Goal: Transaction & Acquisition: Purchase product/service

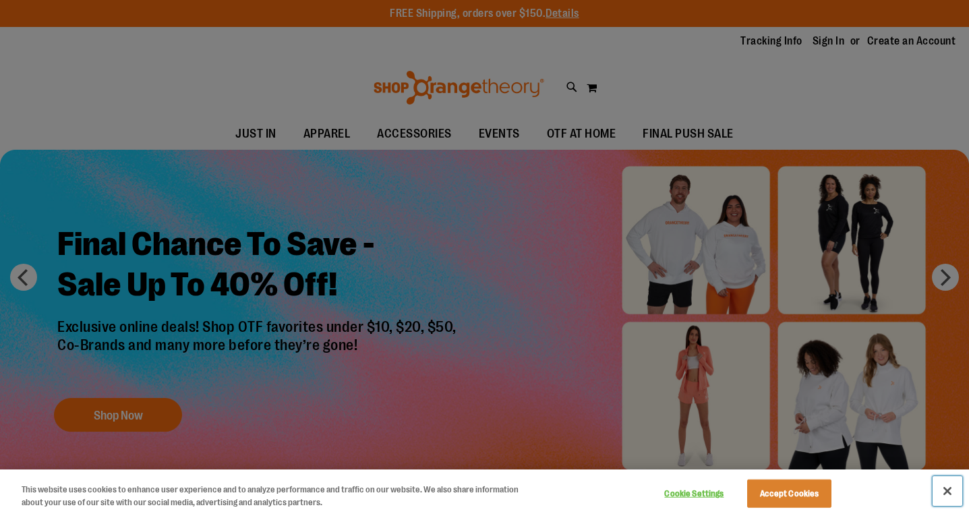
click at [948, 487] on button "Close" at bounding box center [948, 491] width 30 height 30
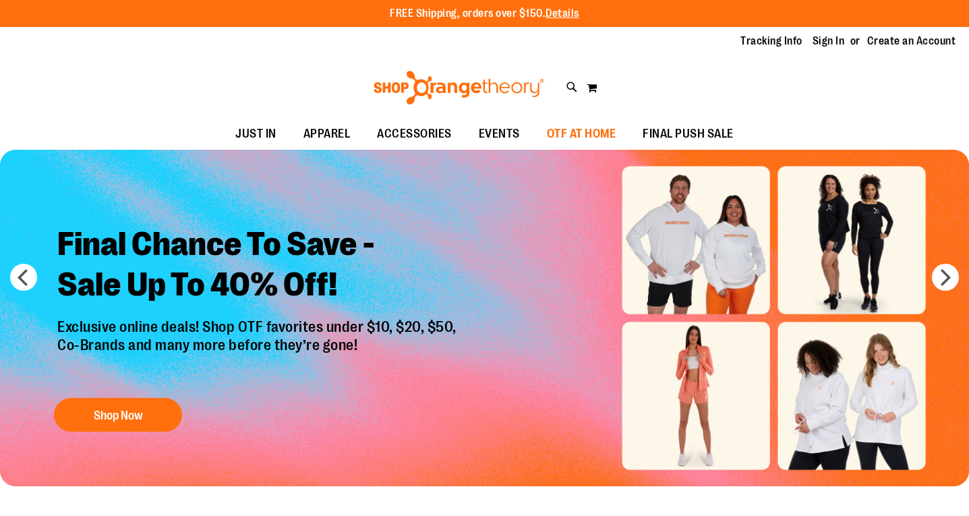
click at [570, 140] on span "OTF AT HOME" at bounding box center [581, 134] width 69 height 30
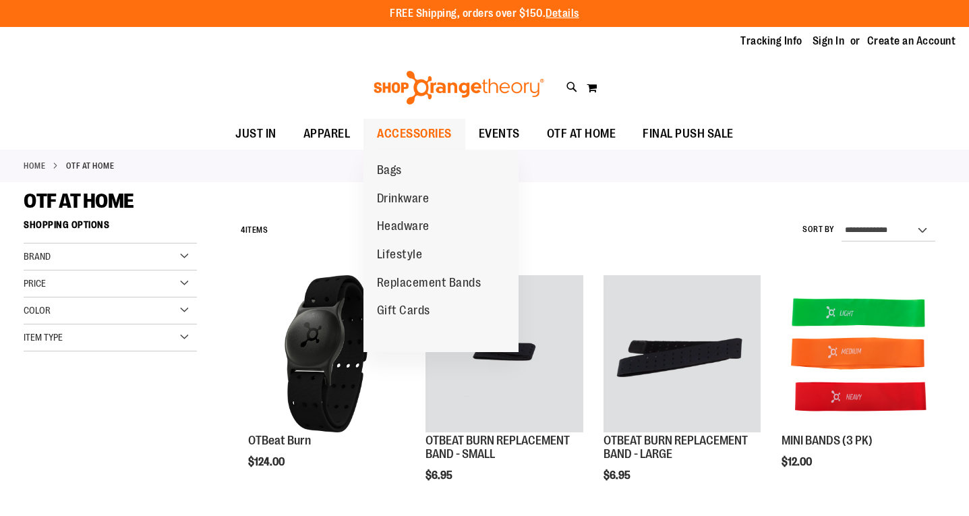
click at [427, 142] on span "ACCESSORIES" at bounding box center [414, 134] width 75 height 30
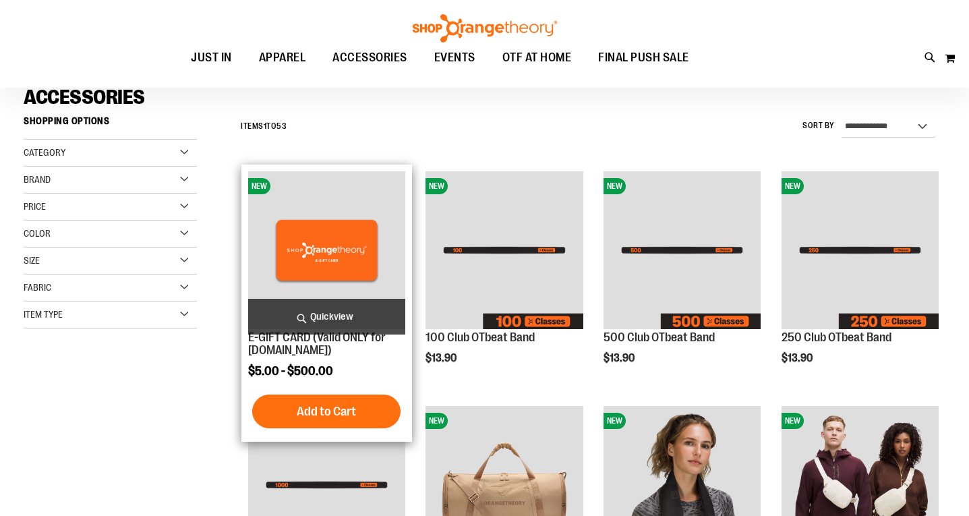
scroll to position [118, 0]
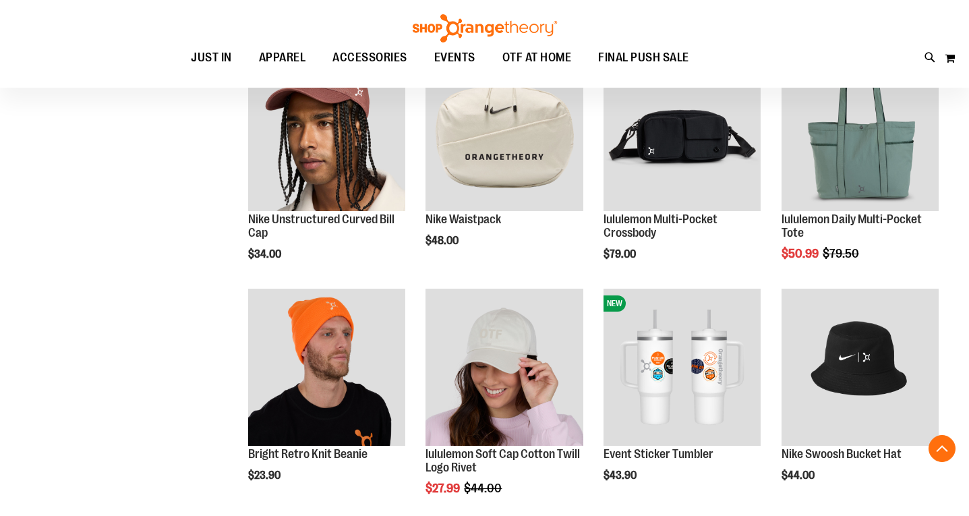
scroll to position [923, 0]
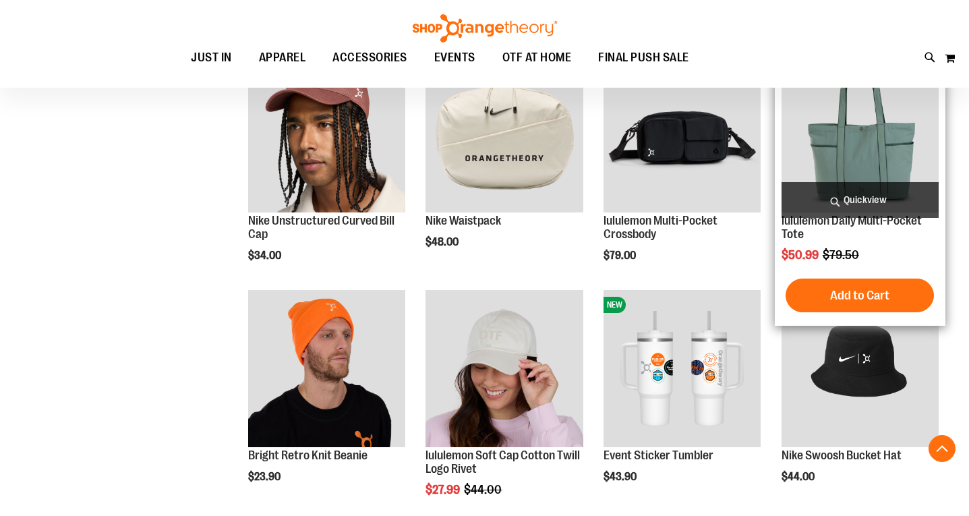
click at [858, 152] on img "product" at bounding box center [860, 133] width 157 height 157
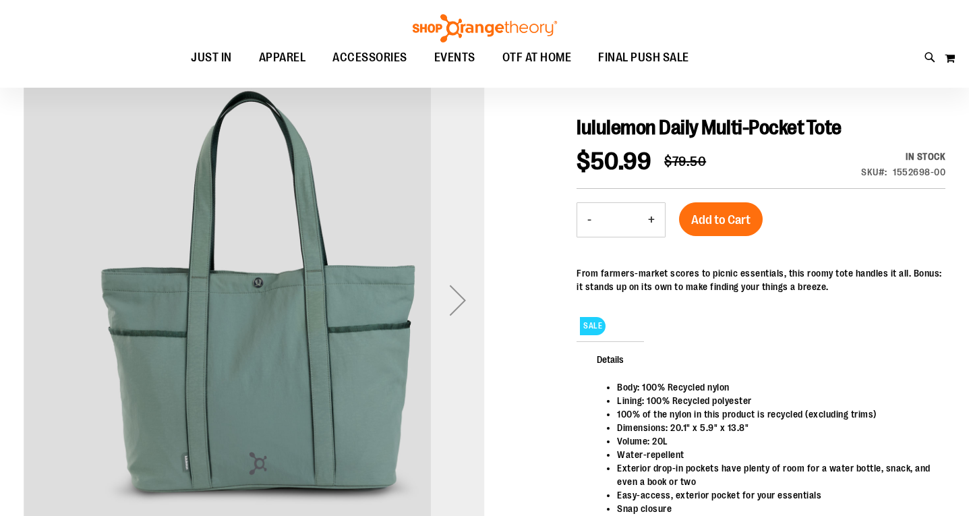
scroll to position [128, 0]
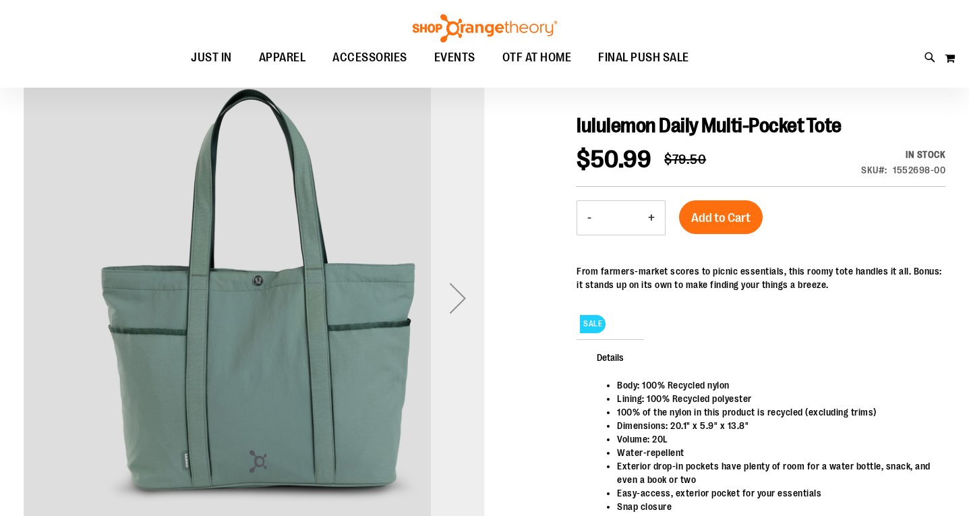
click at [461, 296] on div "Next" at bounding box center [458, 298] width 54 height 54
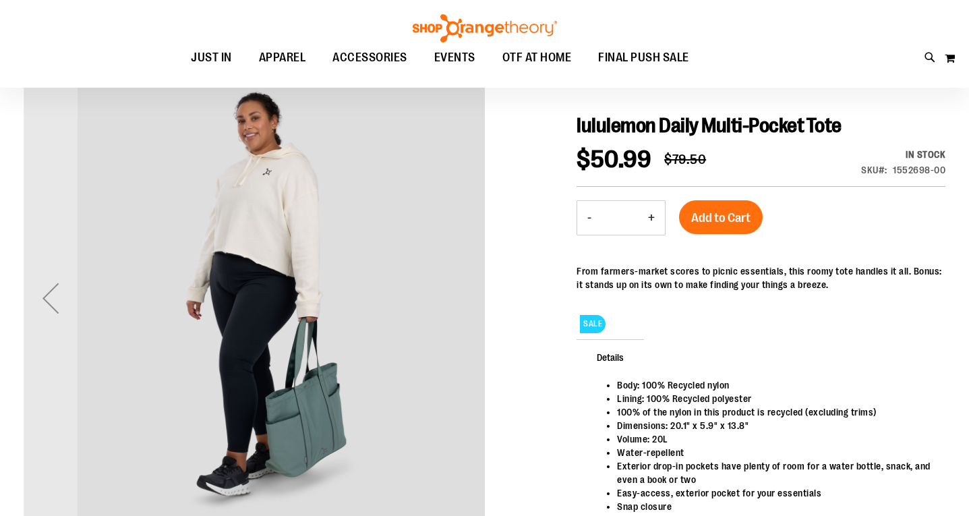
scroll to position [0, 0]
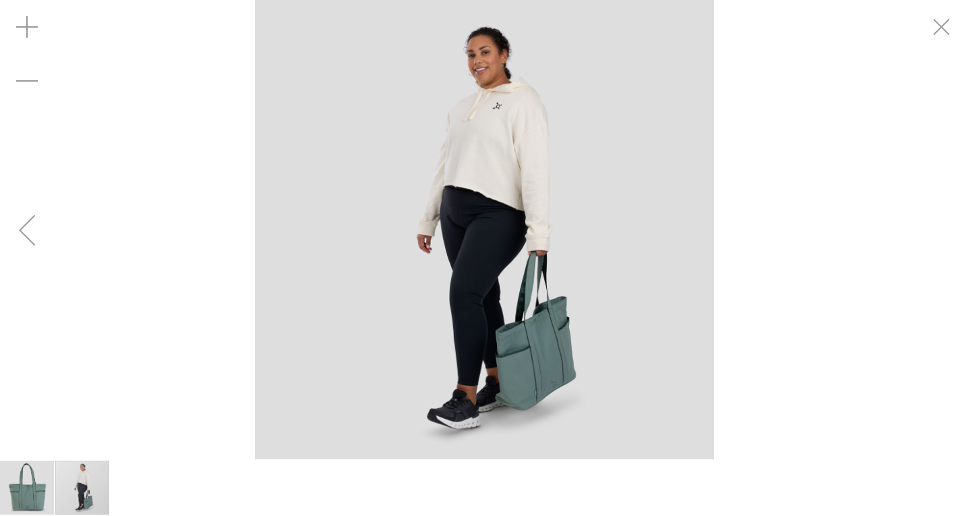
click at [98, 484] on div "carousel" at bounding box center [82, 488] width 54 height 54
click at [28, 494] on img "image 1 of 2" at bounding box center [27, 488] width 54 height 54
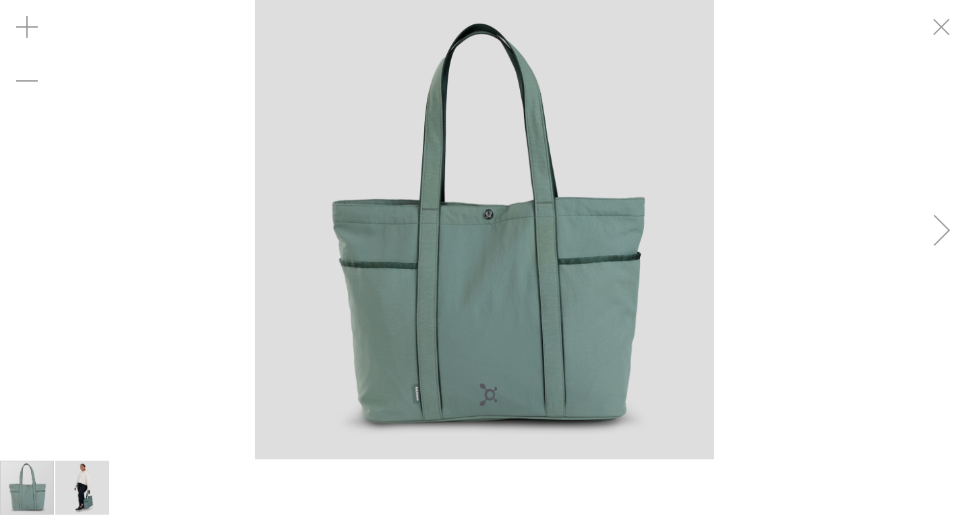
scroll to position [127, 0]
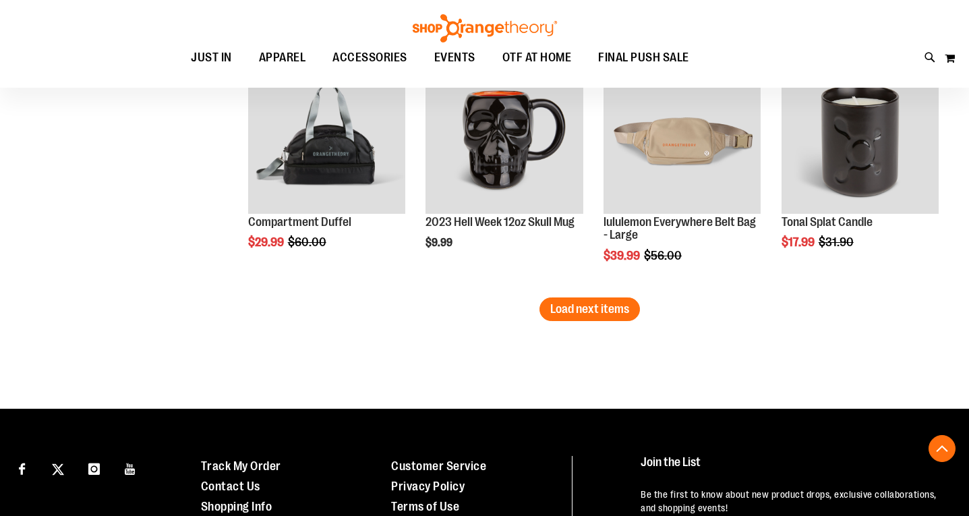
scroll to position [2225, 0]
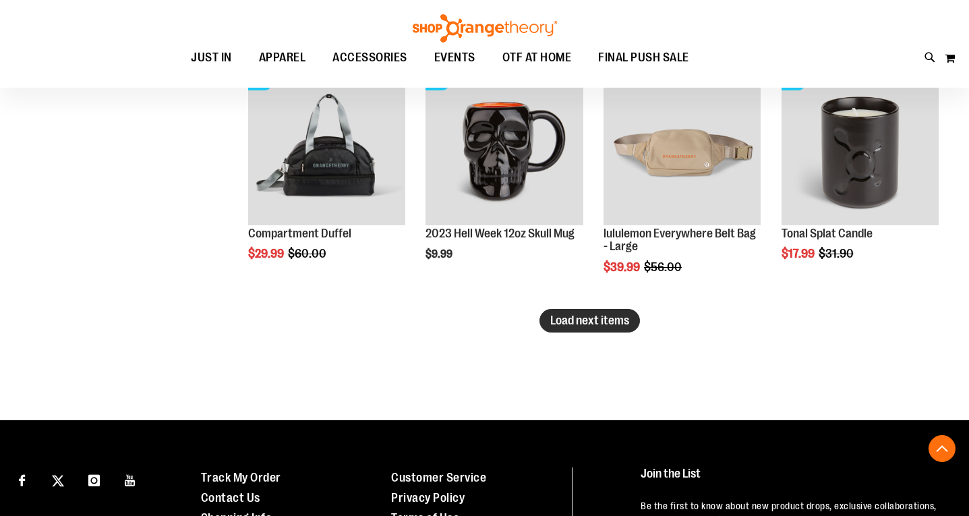
click at [577, 329] on button "Load next items" at bounding box center [590, 321] width 101 height 24
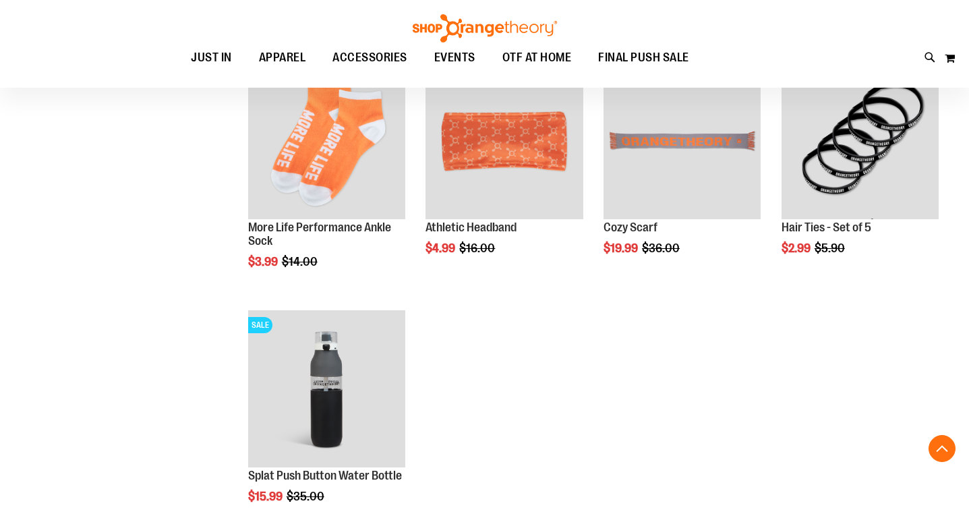
scroll to position [2537, 0]
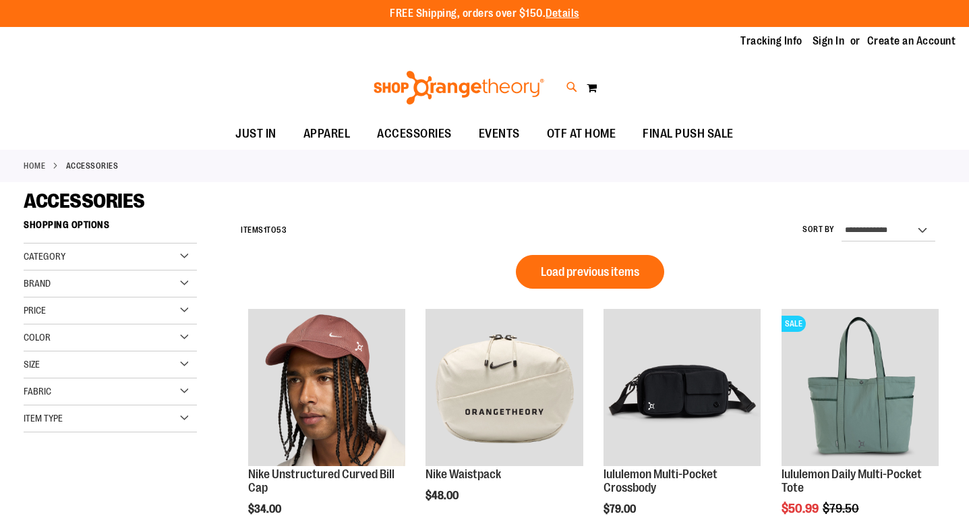
click at [571, 83] on icon at bounding box center [572, 88] width 11 height 16
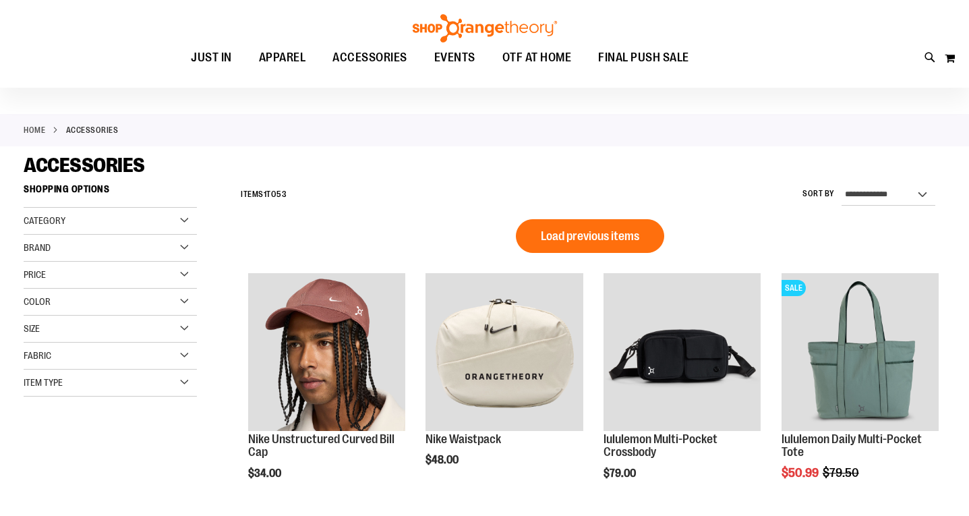
click at [484, 85] on input "Search" at bounding box center [484, 76] width 767 height 45
click at [237, 148] on link "lululemon" at bounding box center [224, 148] width 40 height 11
type input "*********"
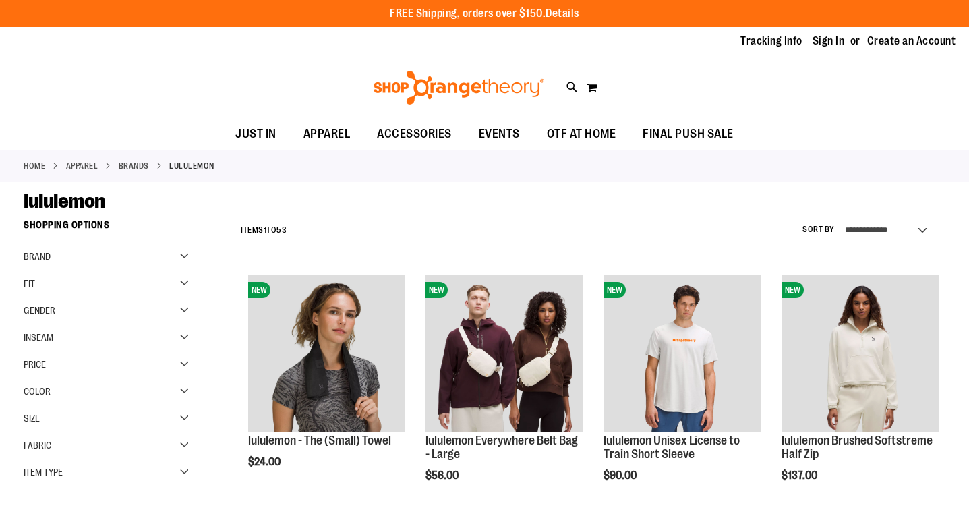
click at [867, 237] on select "**********" at bounding box center [889, 231] width 94 height 22
select select "*********"
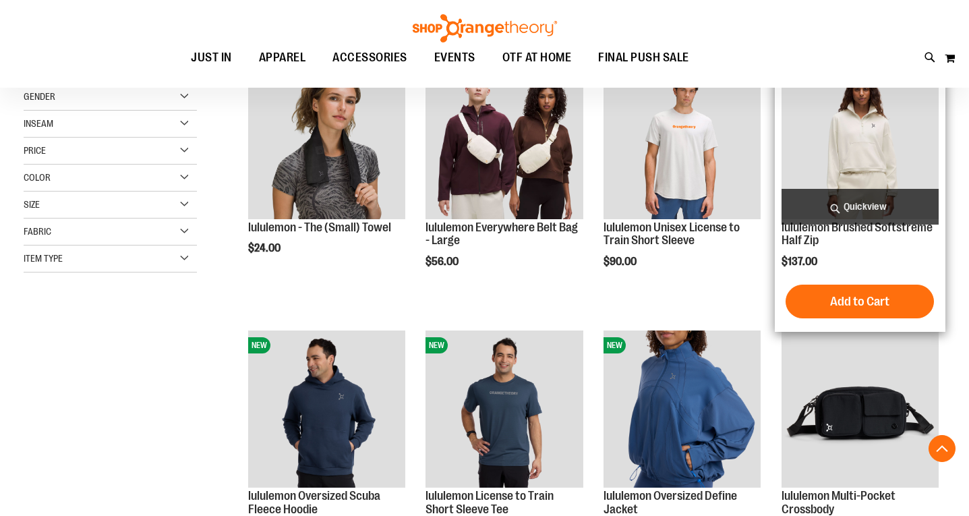
scroll to position [213, 0]
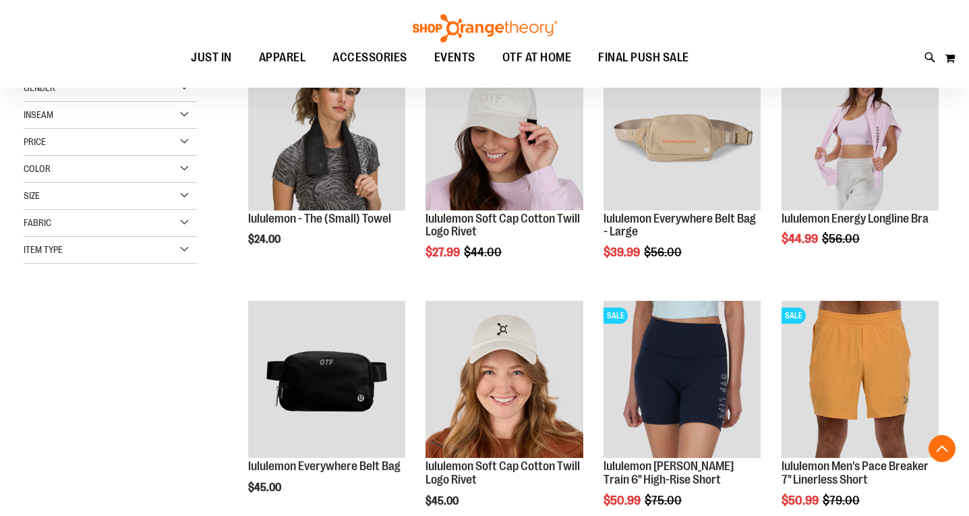
scroll to position [223, 0]
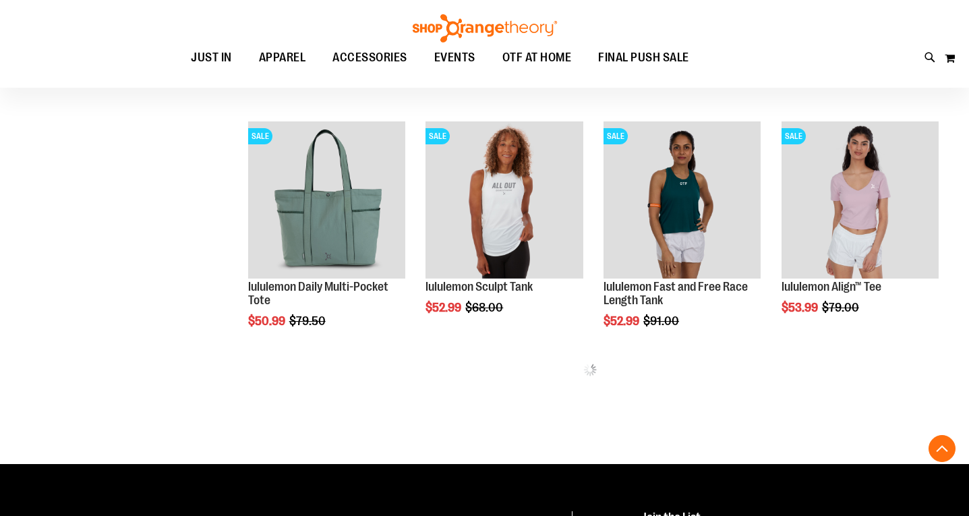
scroll to position [672, 0]
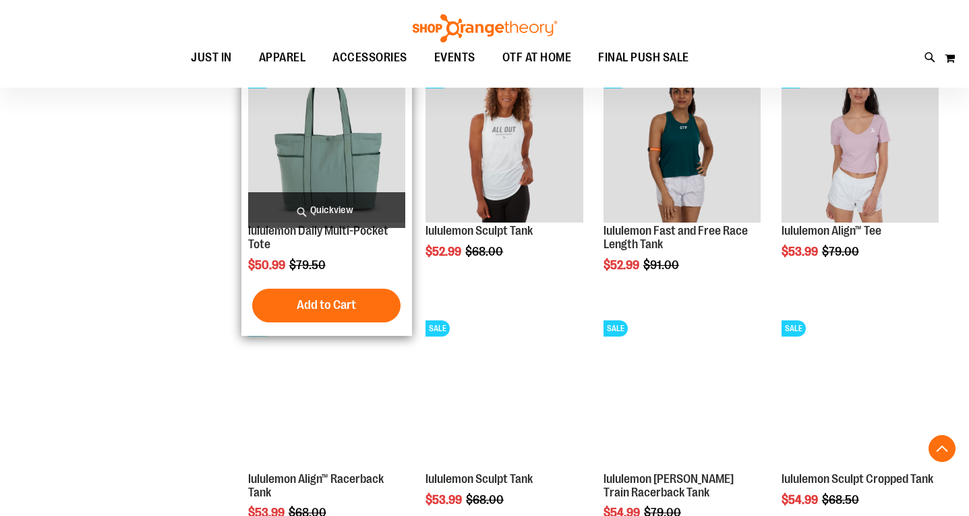
scroll to position [695, 0]
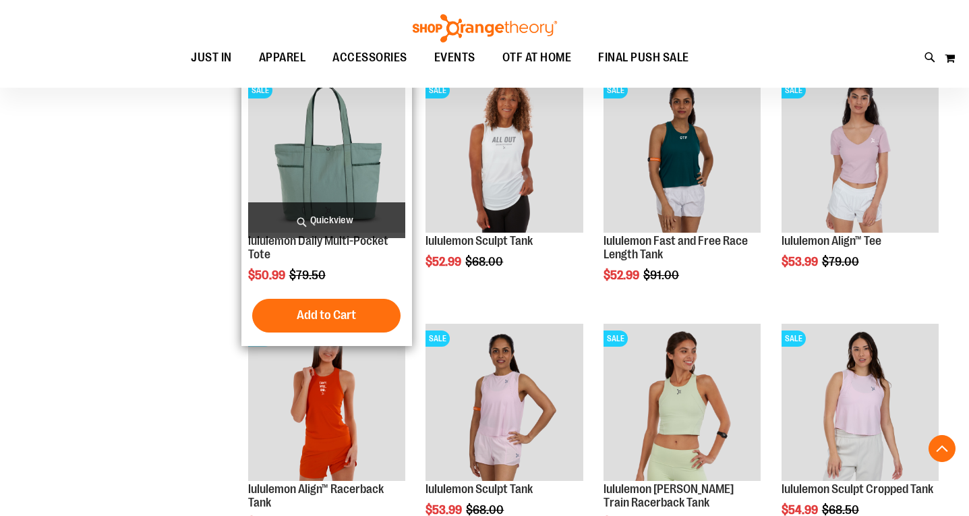
click at [345, 214] on span "Quickview" at bounding box center [326, 220] width 157 height 36
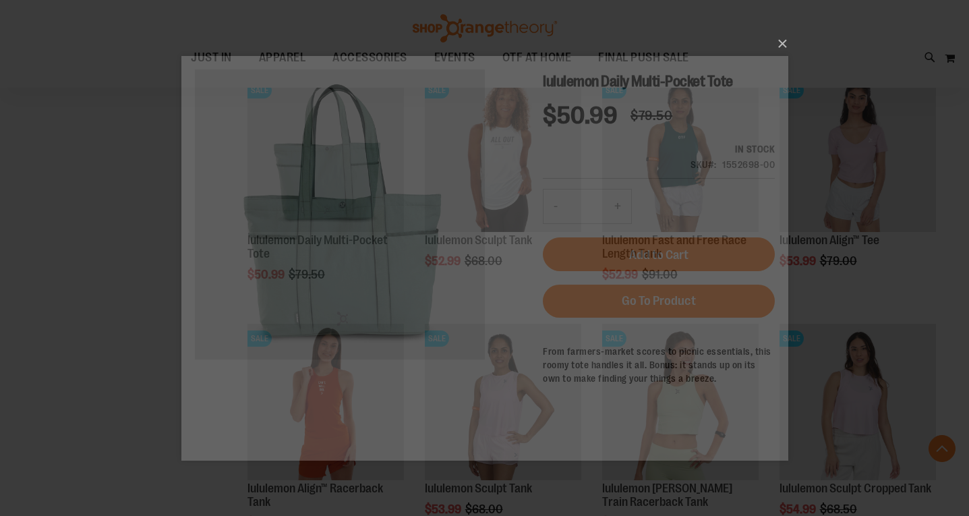
scroll to position [0, 0]
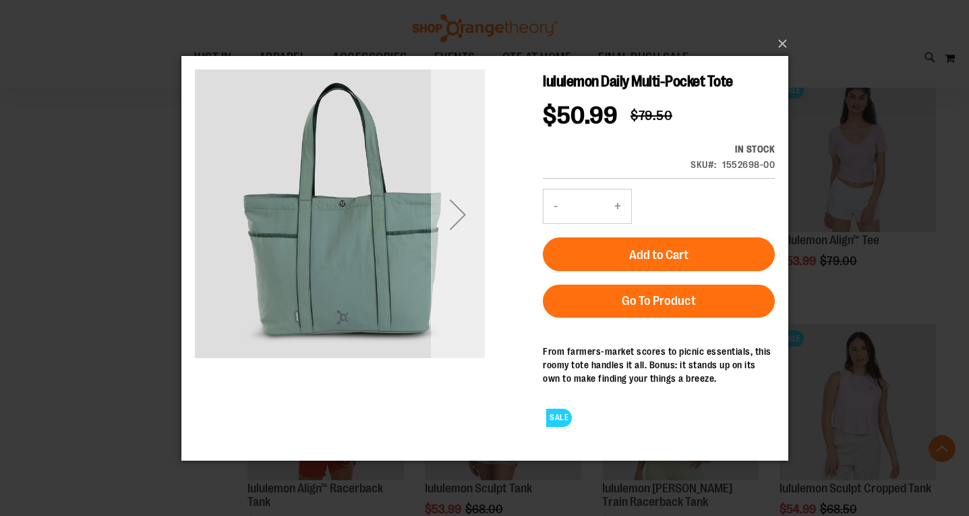
click at [461, 215] on div "Next" at bounding box center [457, 214] width 54 height 54
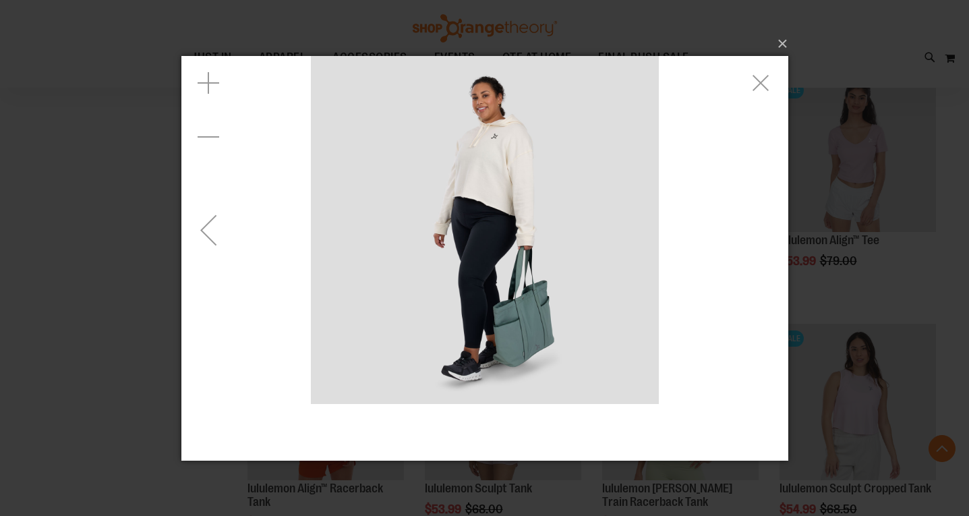
click at [210, 223] on div "Previous" at bounding box center [208, 229] width 54 height 54
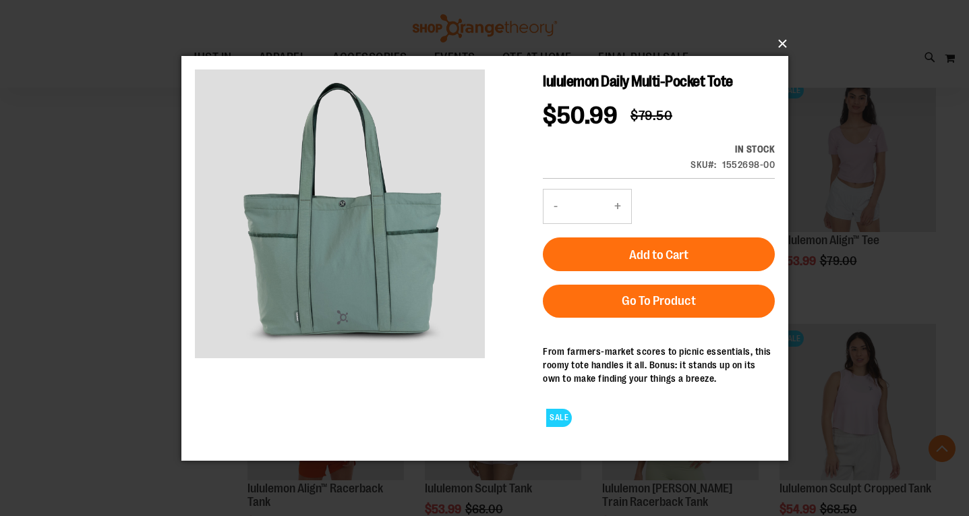
click at [782, 48] on button "×" at bounding box center [488, 44] width 607 height 30
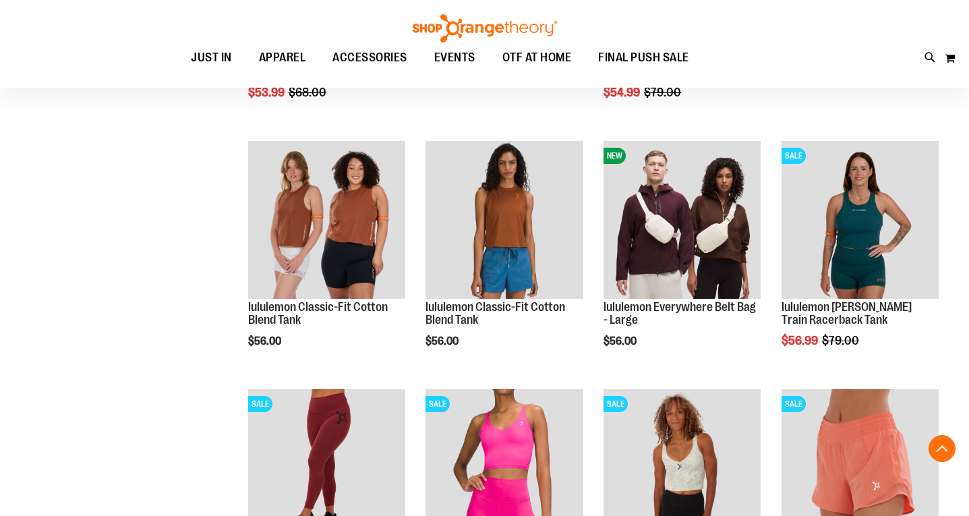
scroll to position [1124, 0]
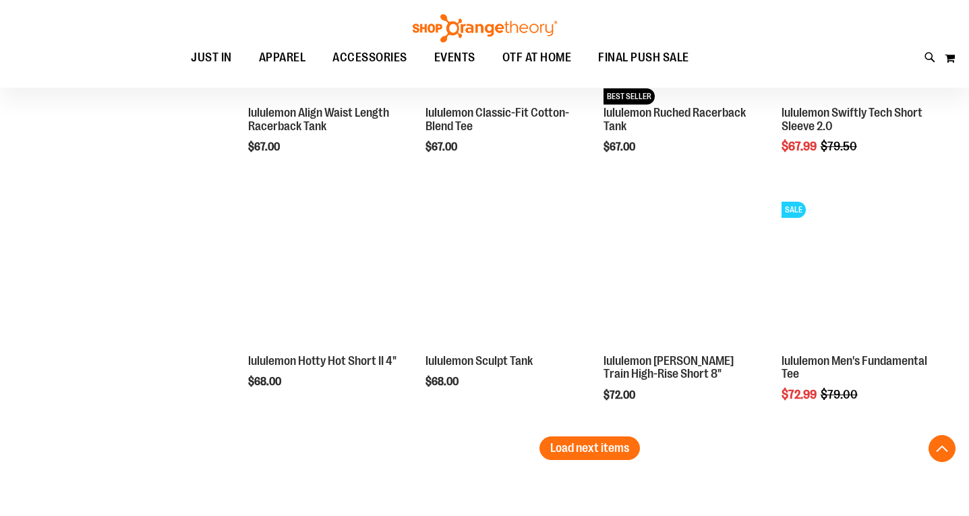
scroll to position [2086, 0]
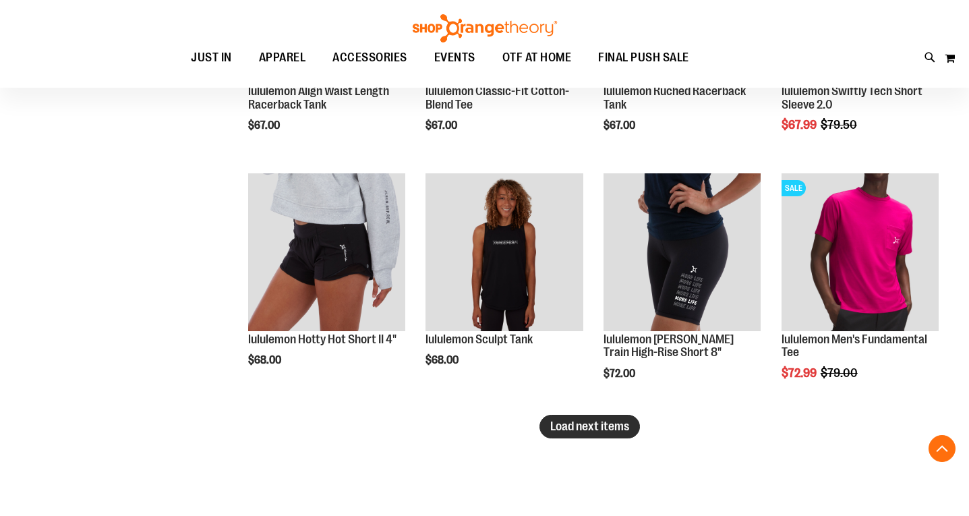
click at [579, 426] on span "Load next items" at bounding box center [589, 426] width 79 height 13
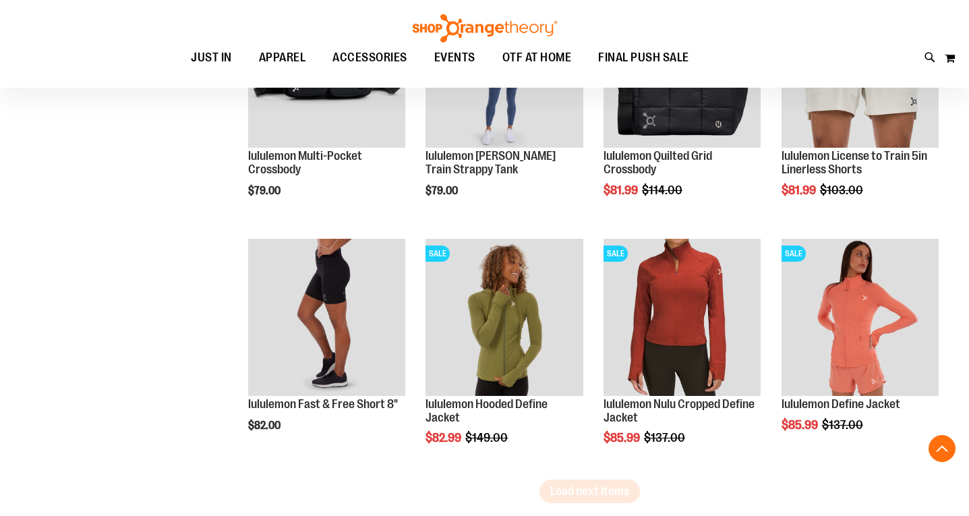
scroll to position [2829, 0]
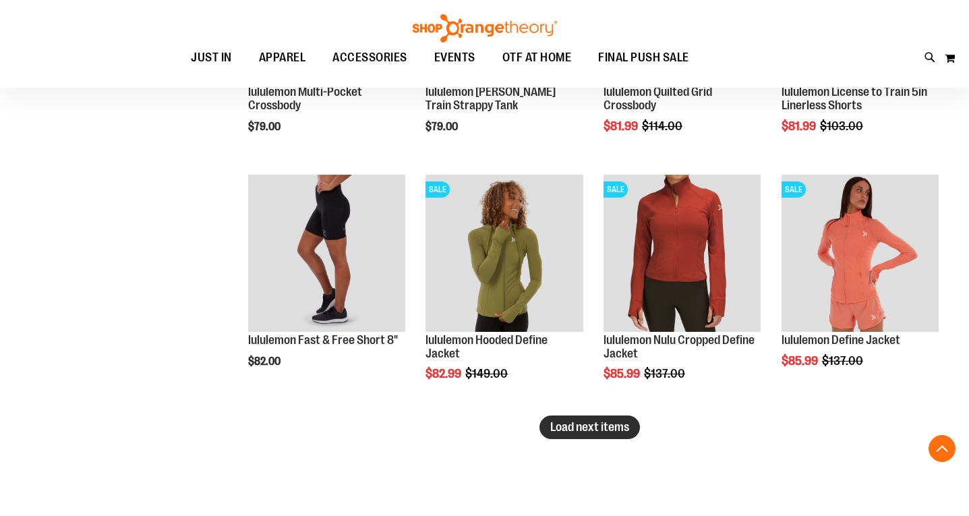
click at [636, 433] on button "Load next items" at bounding box center [590, 427] width 101 height 24
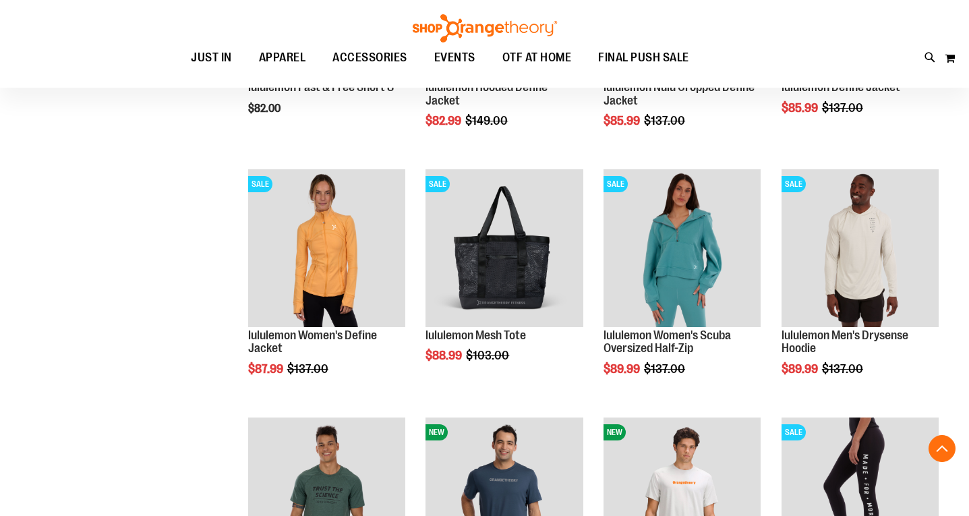
scroll to position [3082, 0]
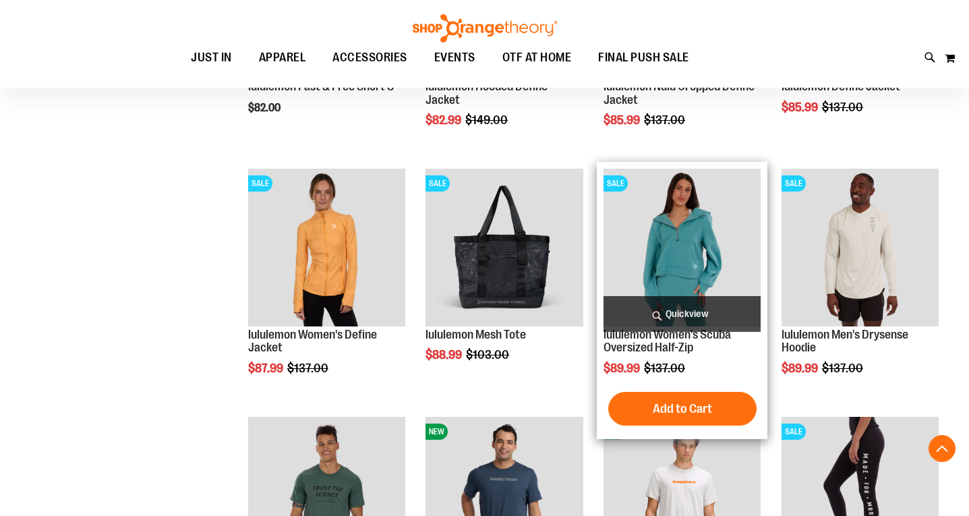
click at [683, 307] on span "Quickview" at bounding box center [682, 314] width 157 height 36
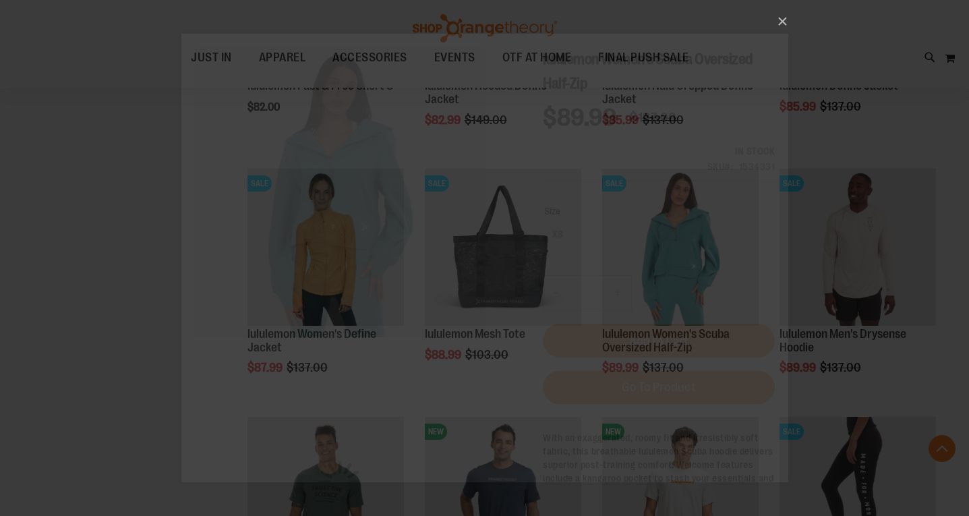
scroll to position [0, 0]
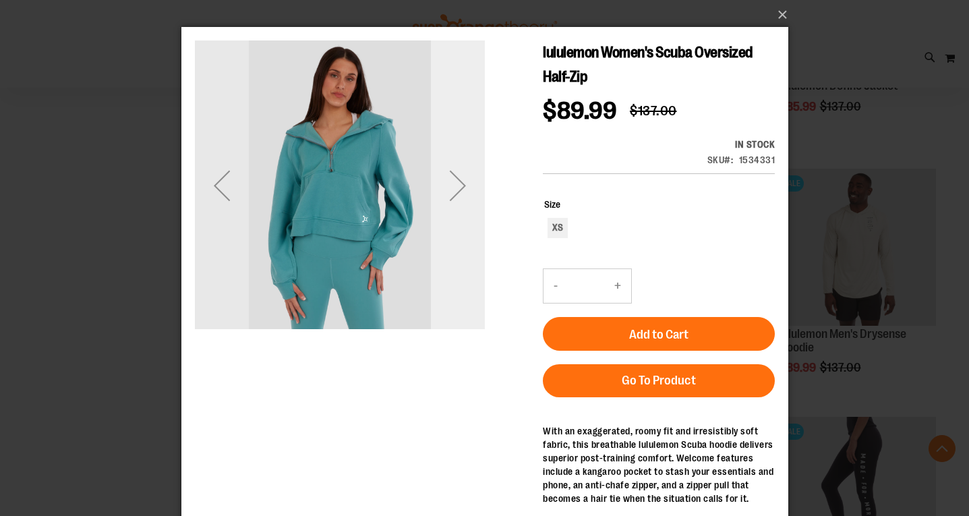
click at [455, 195] on div "Next" at bounding box center [457, 186] width 54 height 54
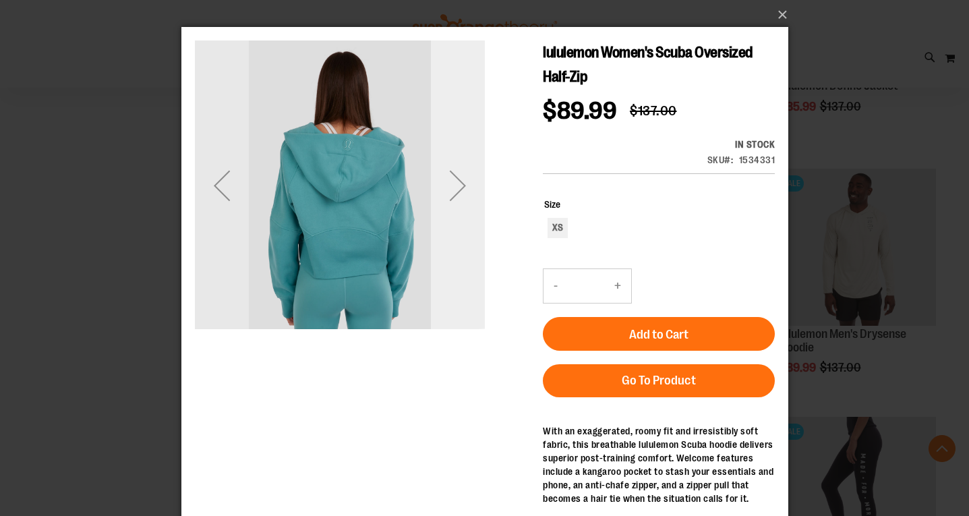
click at [455, 195] on div "Next" at bounding box center [457, 186] width 54 height 54
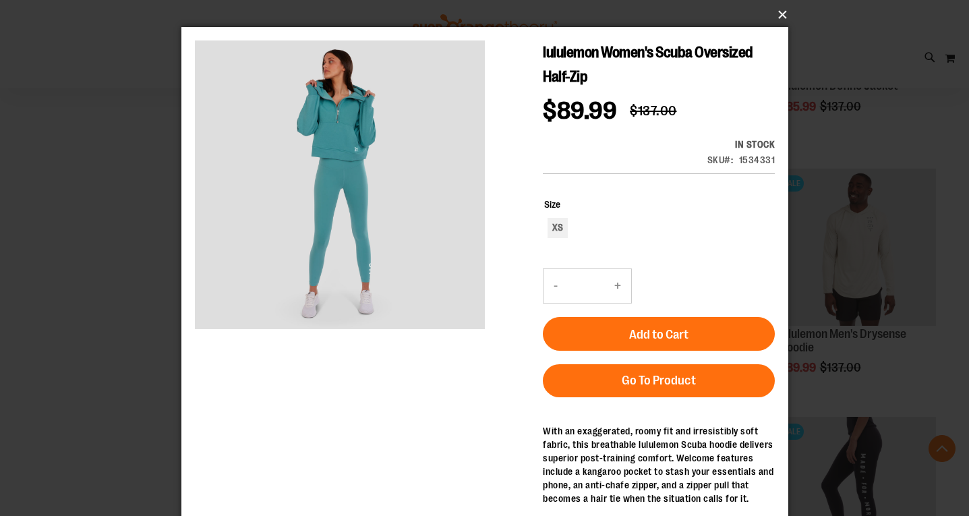
click at [780, 13] on button "×" at bounding box center [488, 15] width 607 height 30
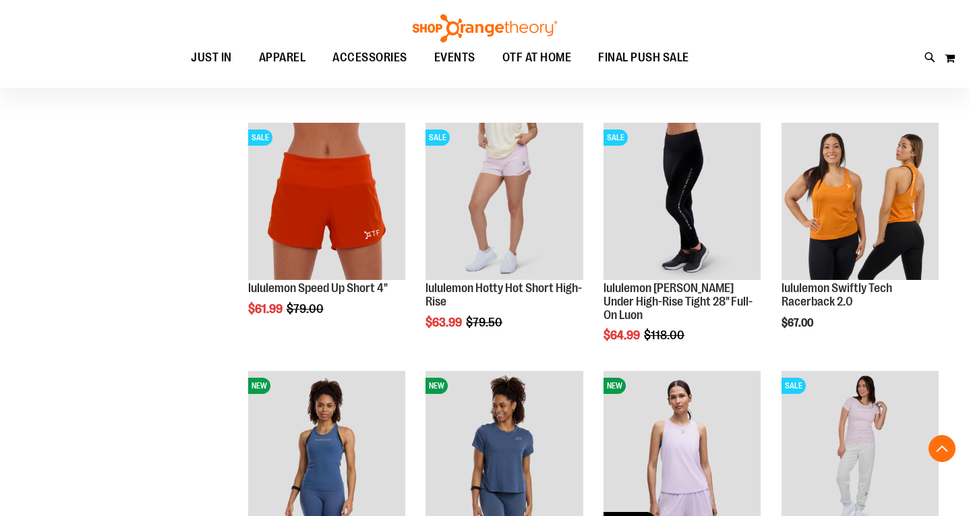
scroll to position [824, 0]
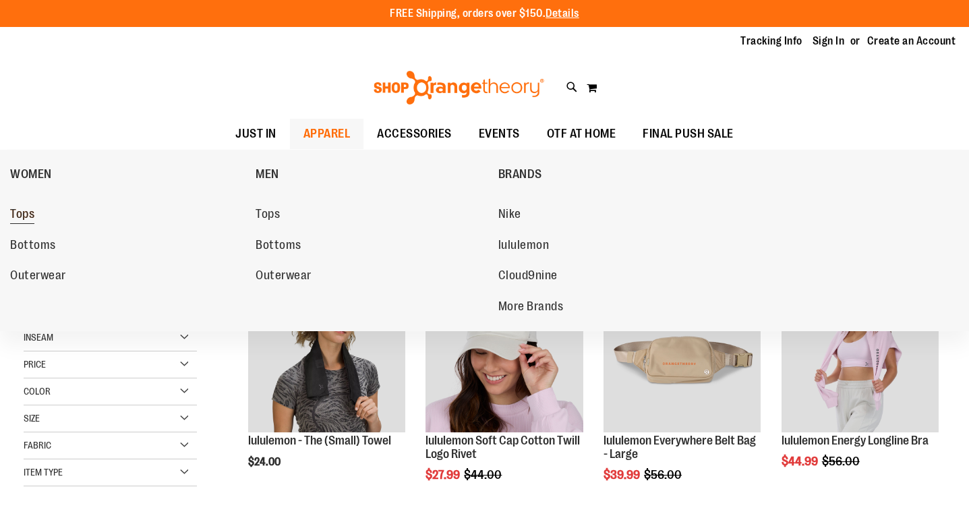
click at [24, 217] on span "Tops" at bounding box center [22, 215] width 24 height 17
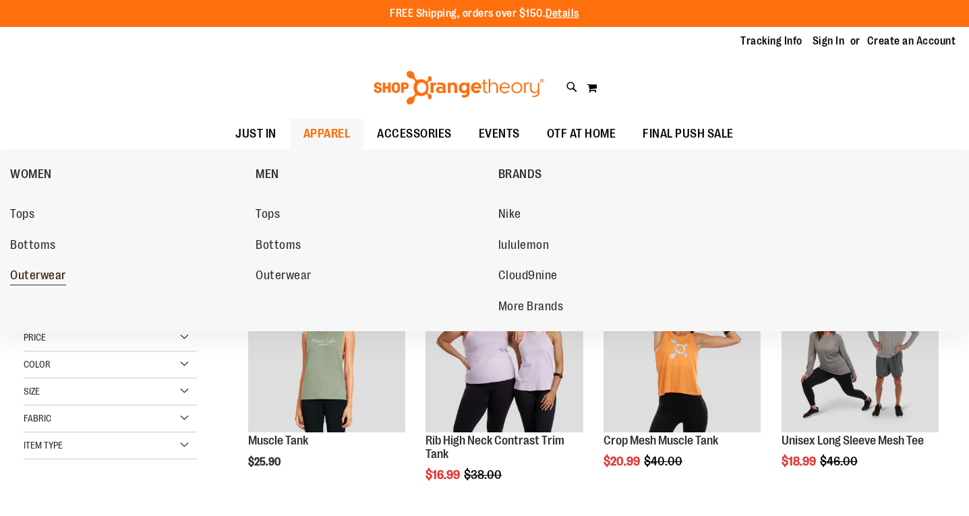
click at [42, 283] on span "Outerwear" at bounding box center [38, 276] width 56 height 17
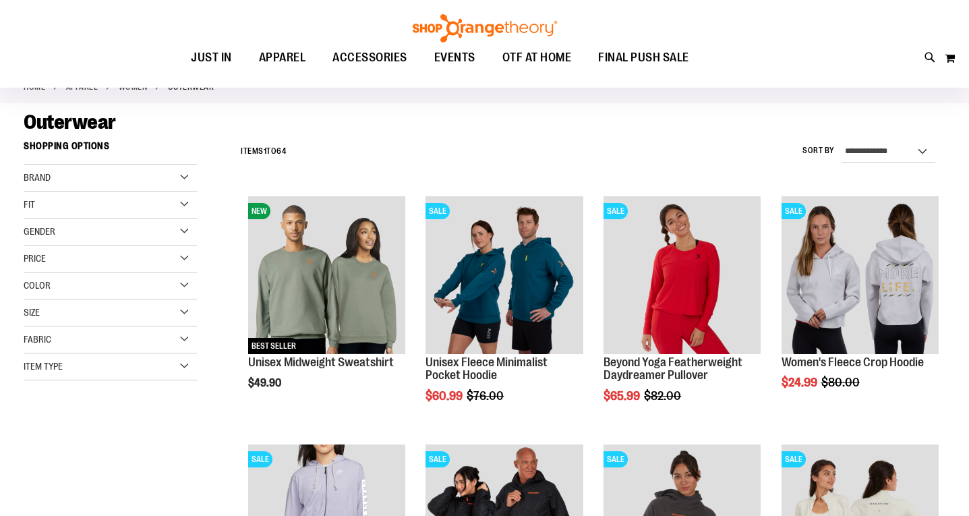
scroll to position [79, 0]
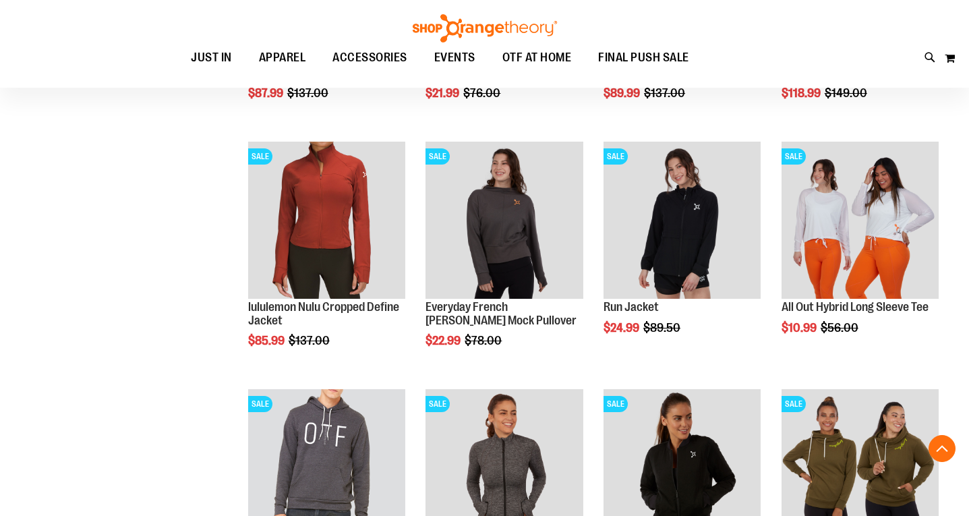
scroll to position [1035, 0]
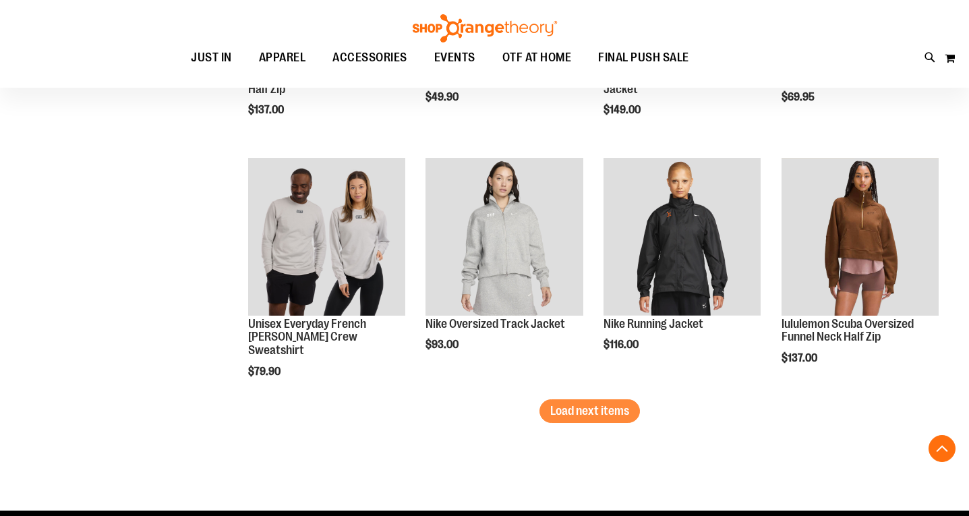
scroll to position [2134, 0]
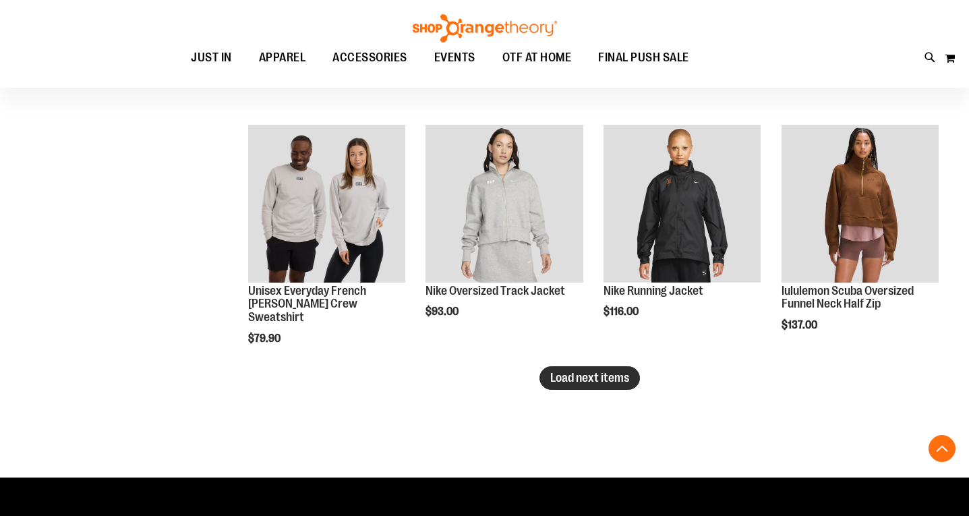
click at [552, 380] on span "Load next items" at bounding box center [589, 377] width 79 height 13
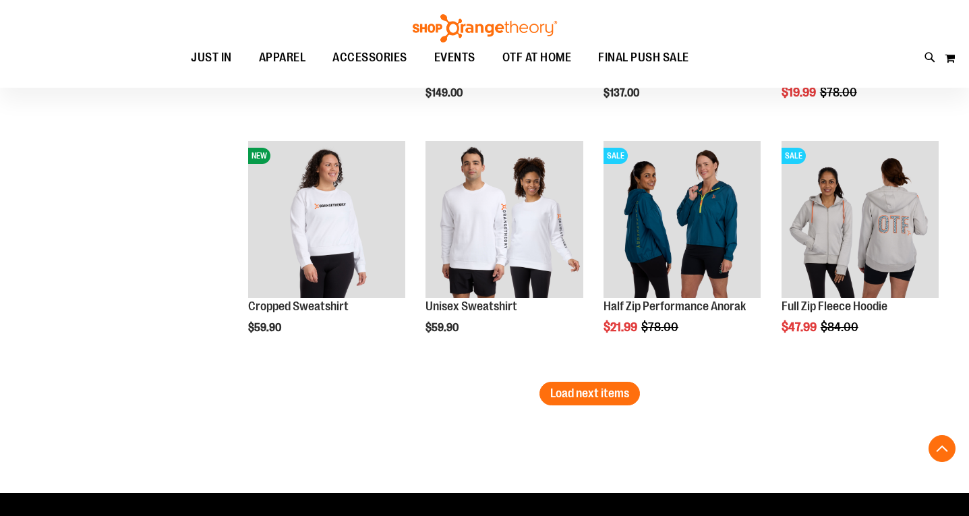
scroll to position [2873, 0]
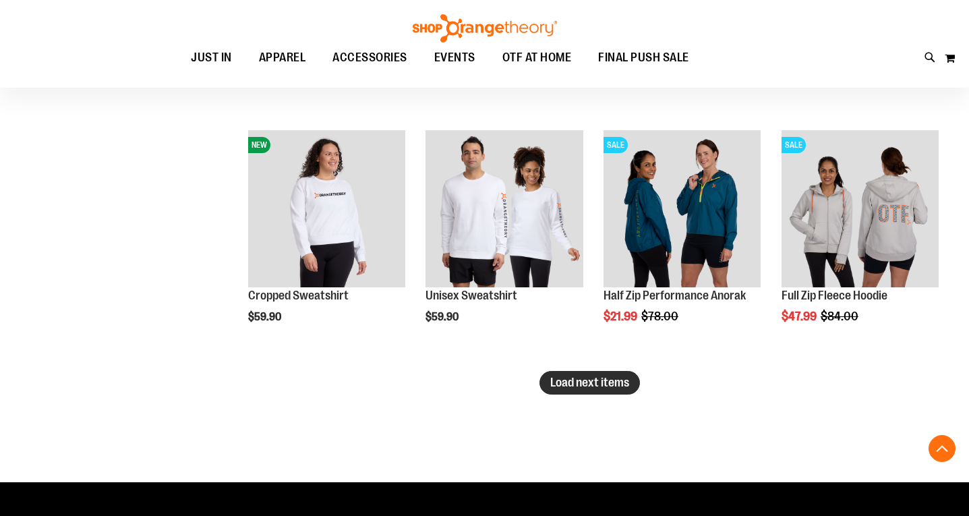
click at [604, 379] on span "Load next items" at bounding box center [589, 382] width 79 height 13
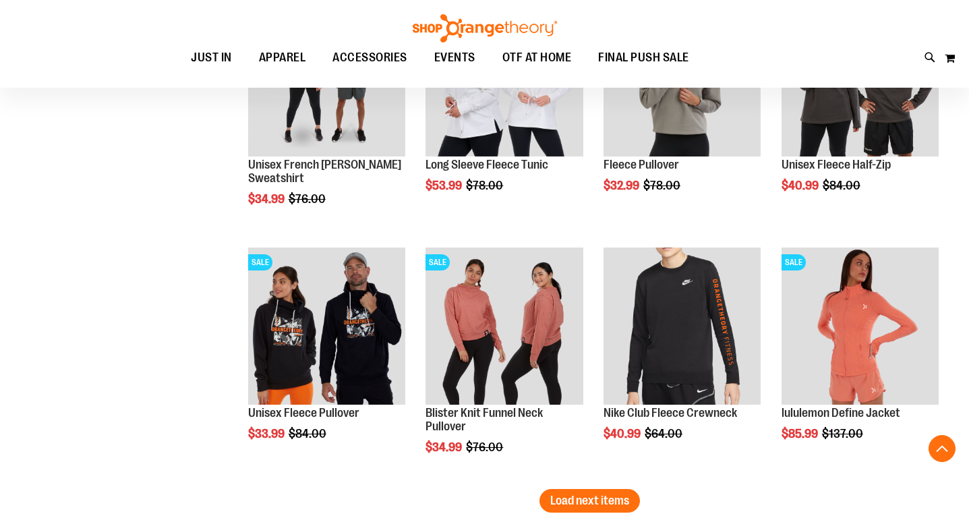
scroll to position [3502, 0]
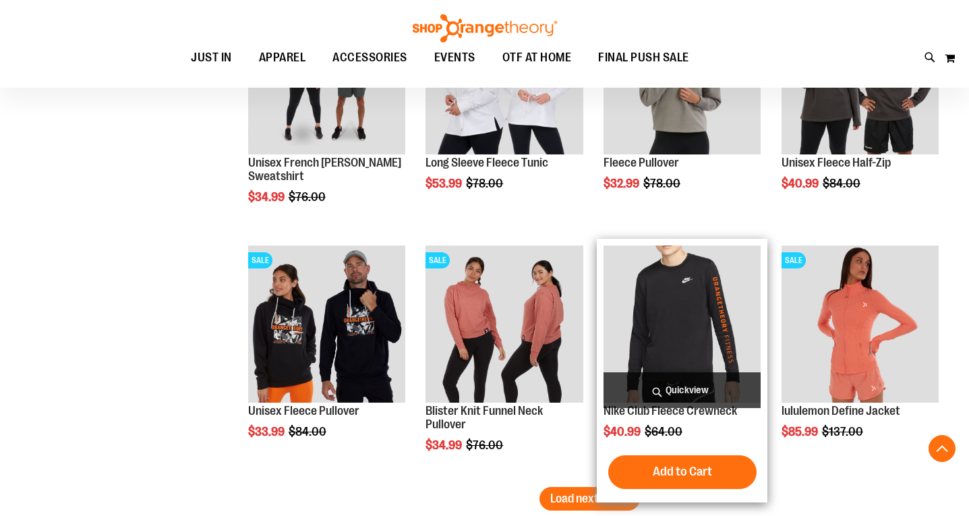
click at [727, 388] on span "Quickview" at bounding box center [682, 390] width 157 height 36
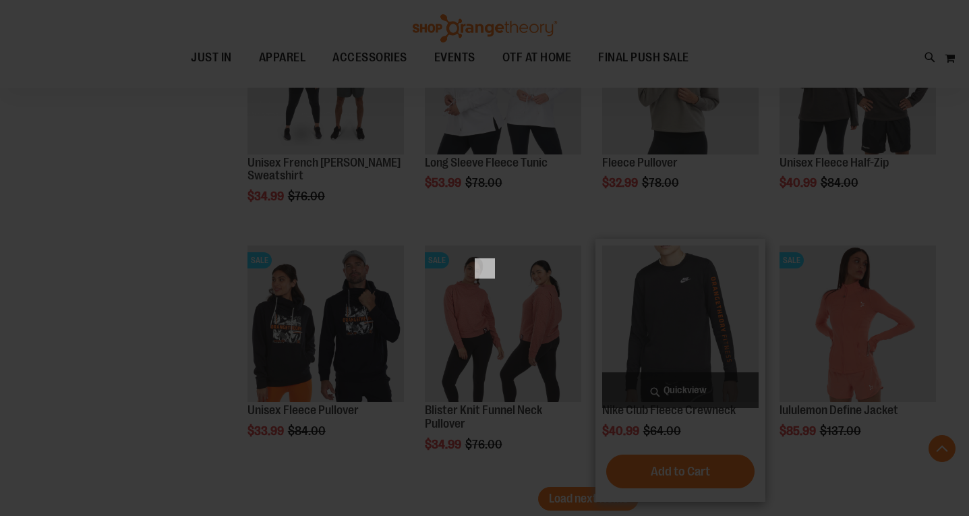
scroll to position [0, 0]
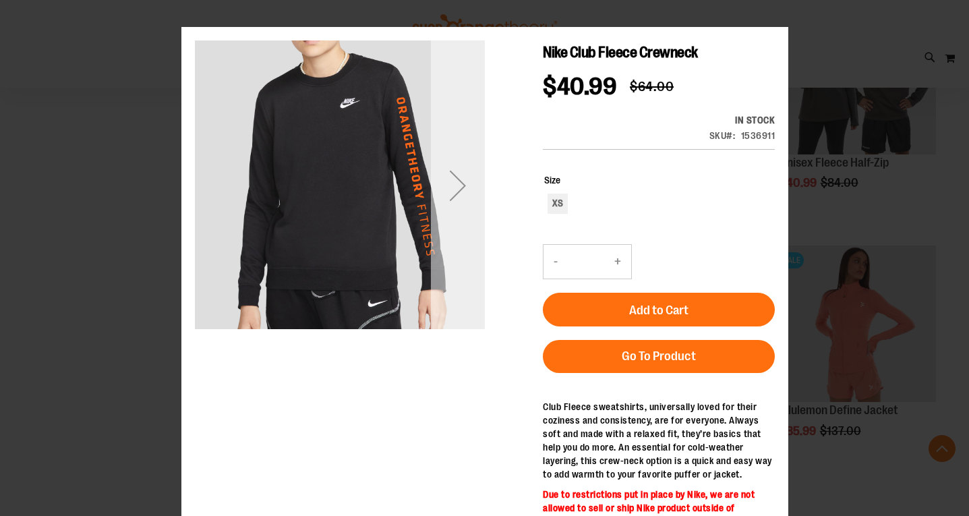
click at [465, 191] on div "Next" at bounding box center [457, 186] width 54 height 54
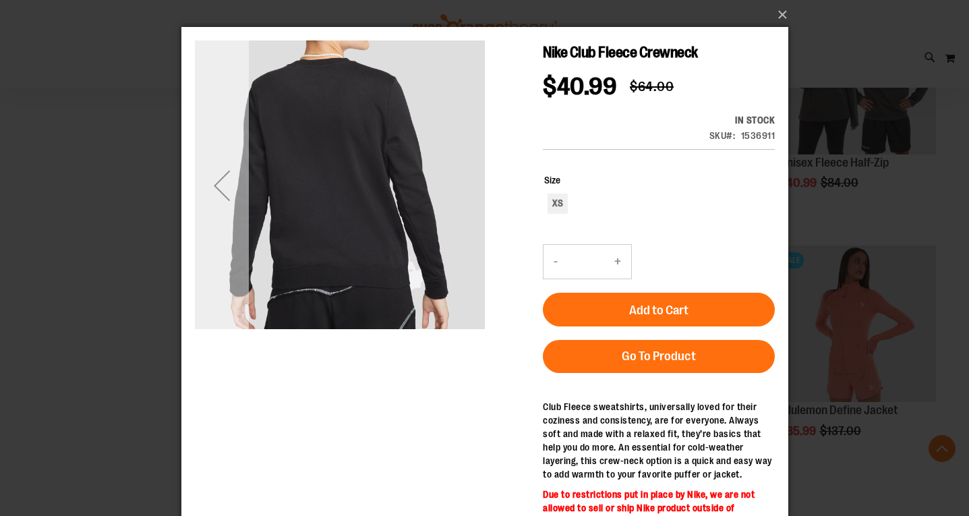
click at [222, 193] on div "Previous" at bounding box center [221, 186] width 54 height 54
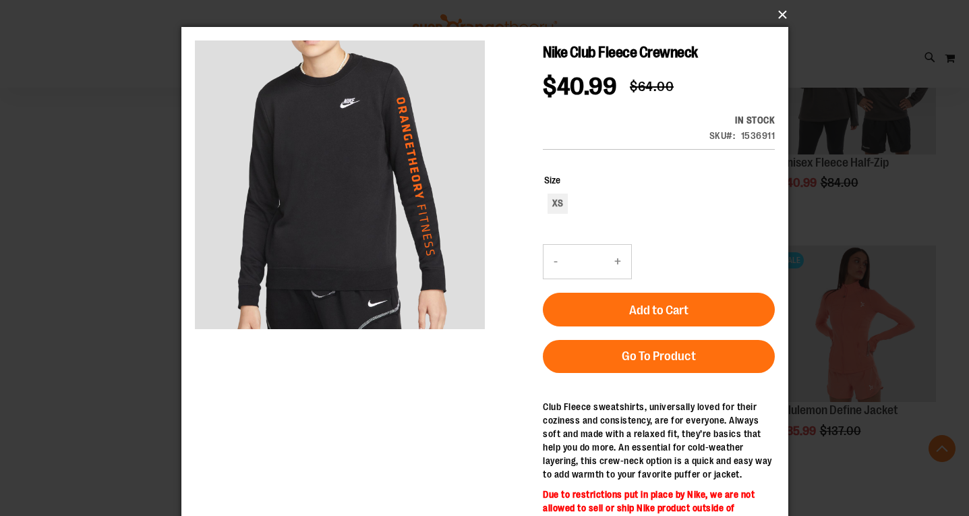
click at [784, 22] on button "×" at bounding box center [488, 15] width 607 height 30
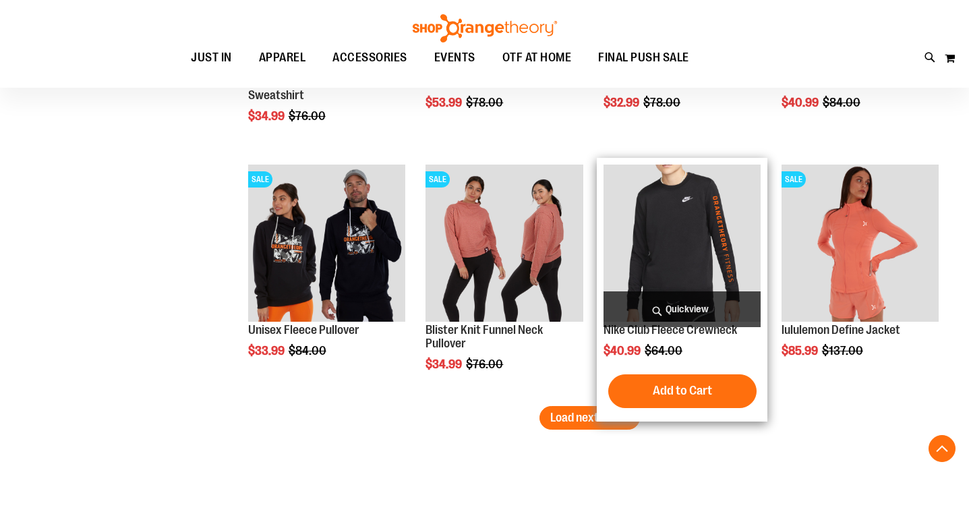
scroll to position [3584, 0]
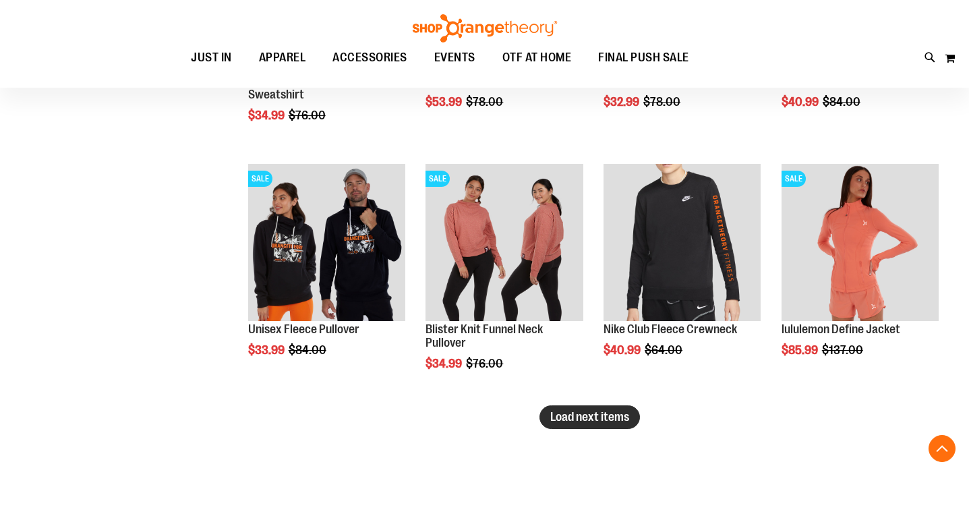
click at [571, 415] on span "Load next items" at bounding box center [589, 416] width 79 height 13
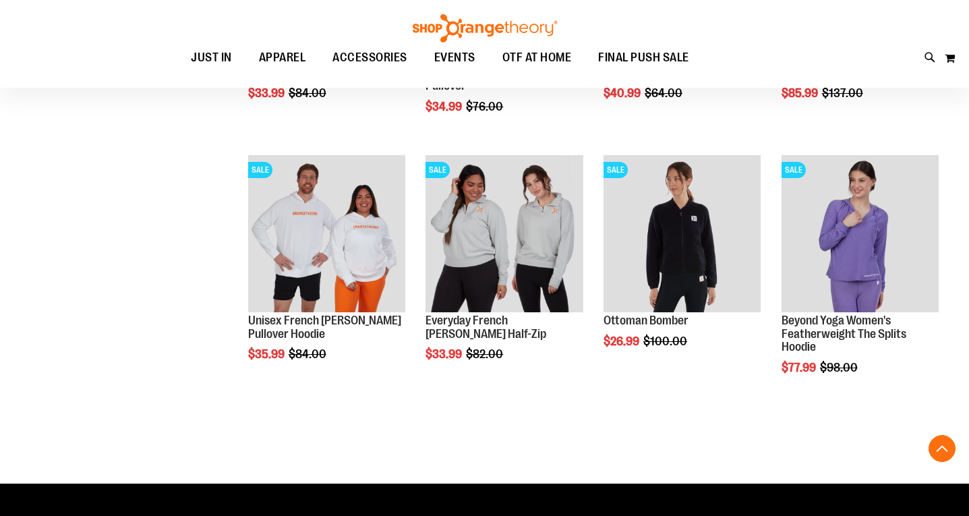
scroll to position [3878, 0]
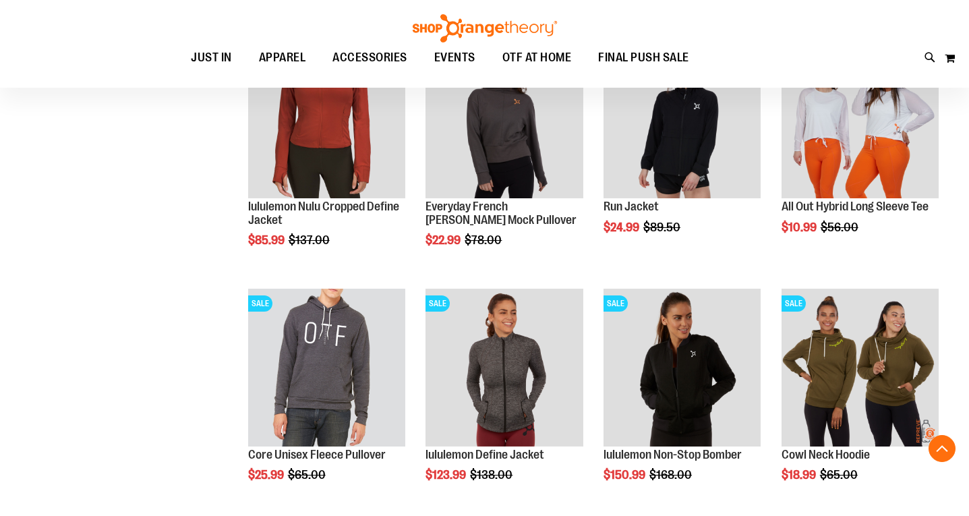
scroll to position [449, 0]
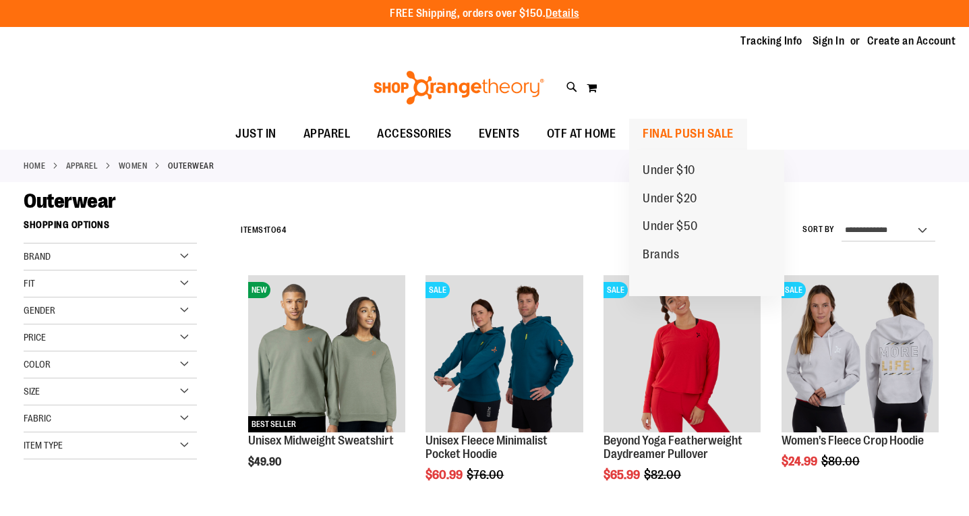
click at [678, 132] on span "FINAL PUSH SALE" at bounding box center [688, 134] width 91 height 30
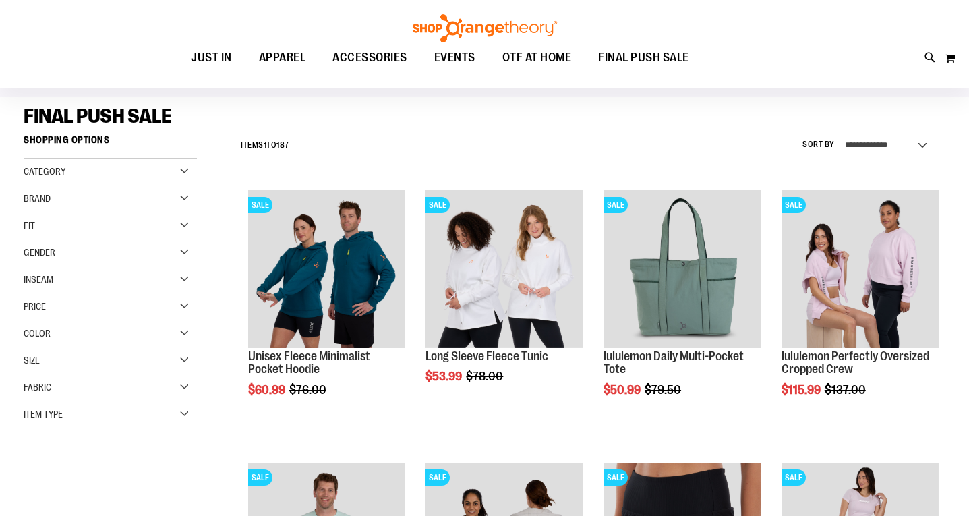
scroll to position [109, 0]
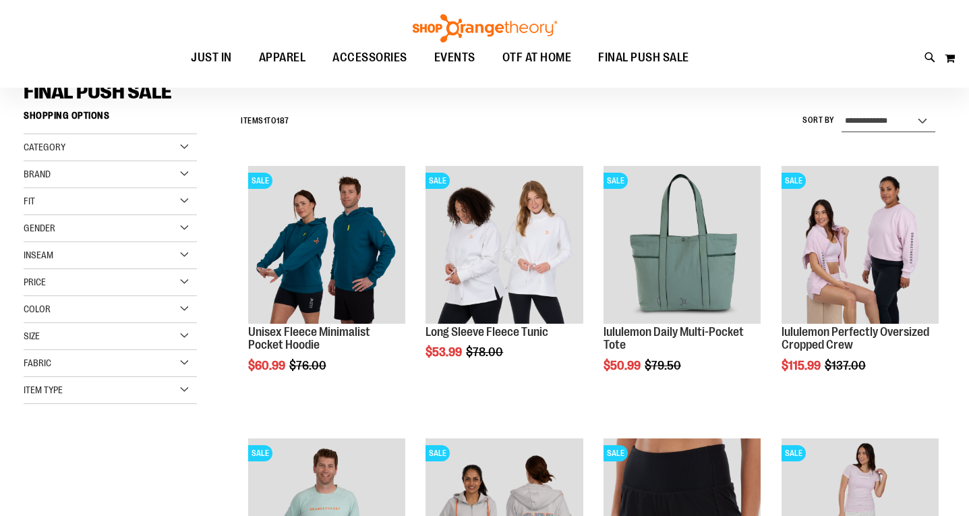
click at [884, 118] on select "**********" at bounding box center [889, 122] width 94 height 22
select select "*********"
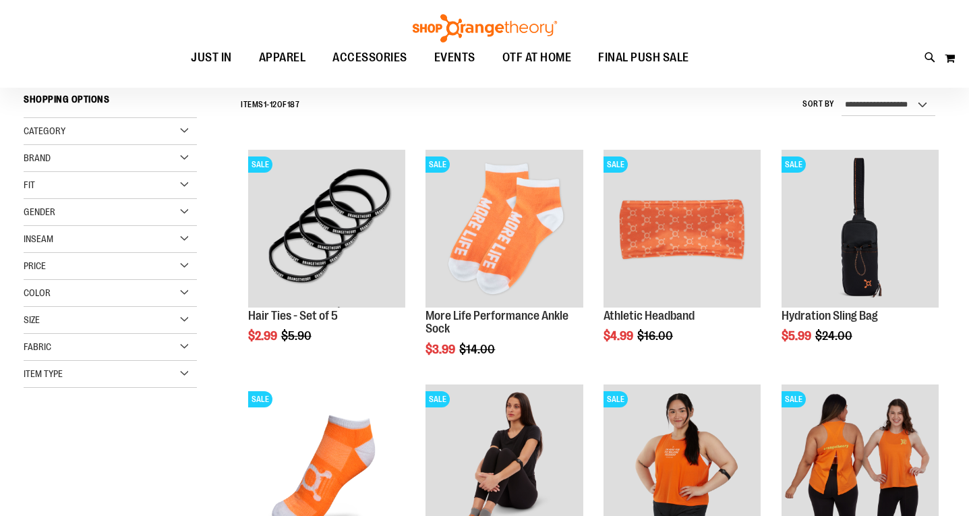
scroll to position [125, 0]
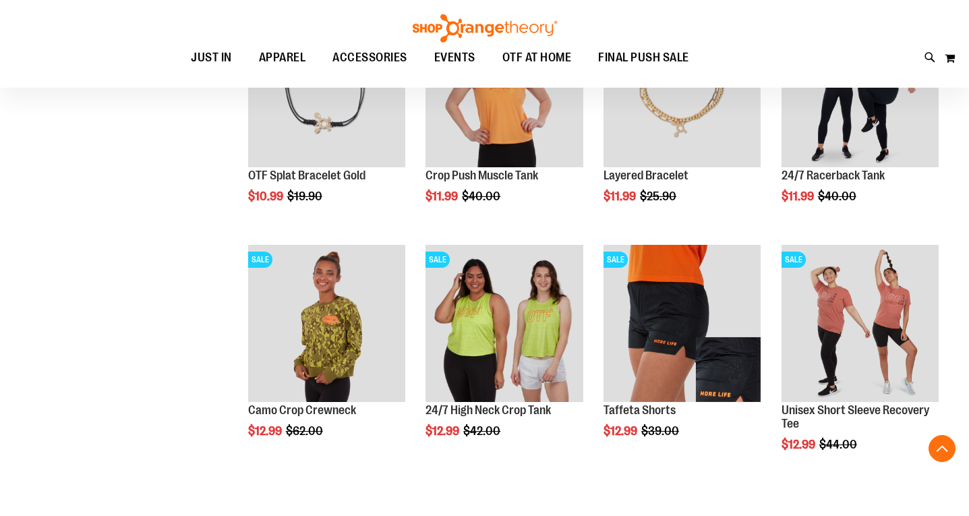
scroll to position [1918, 0]
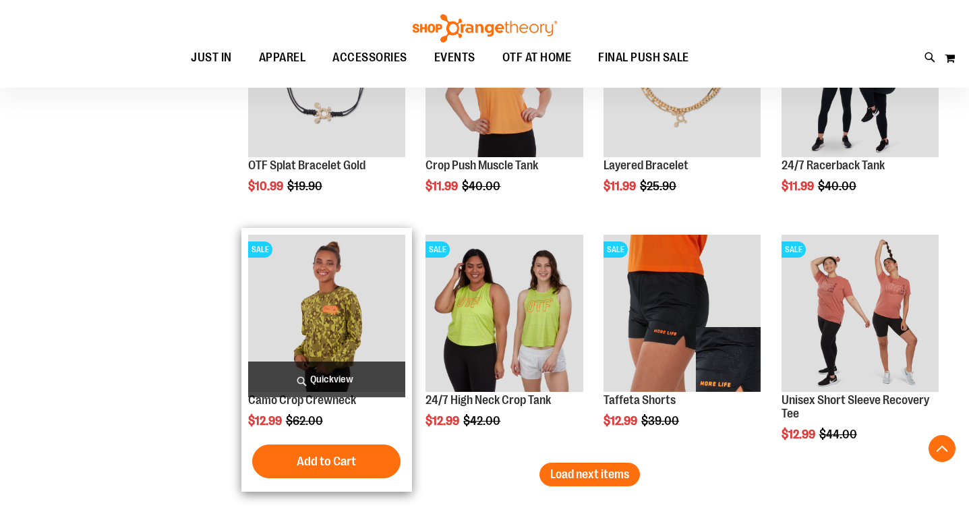
click at [322, 382] on span "Quickview" at bounding box center [326, 380] width 157 height 36
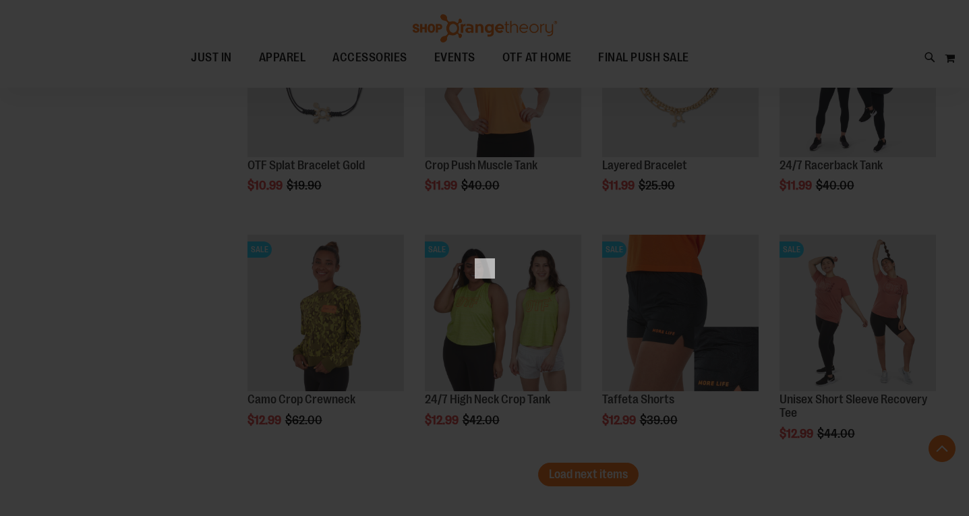
scroll to position [0, 0]
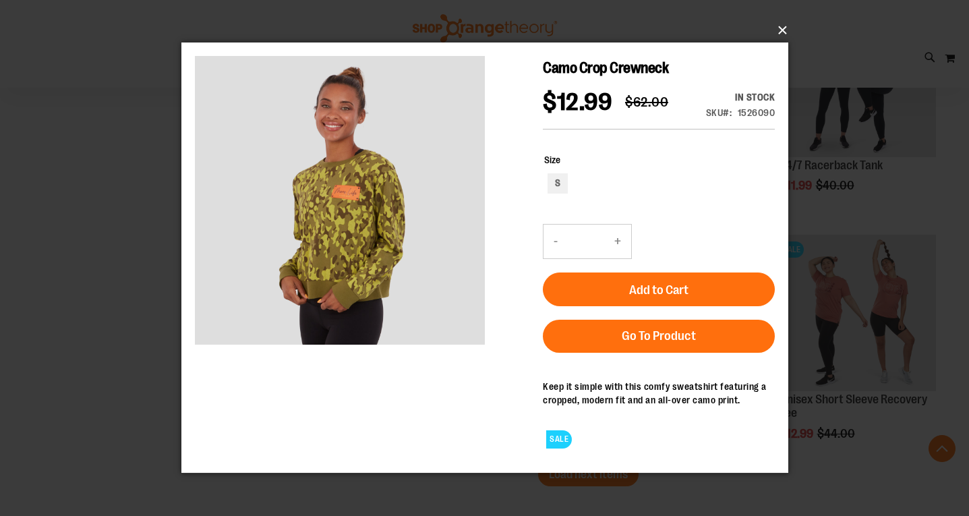
click at [783, 30] on button "×" at bounding box center [488, 31] width 607 height 30
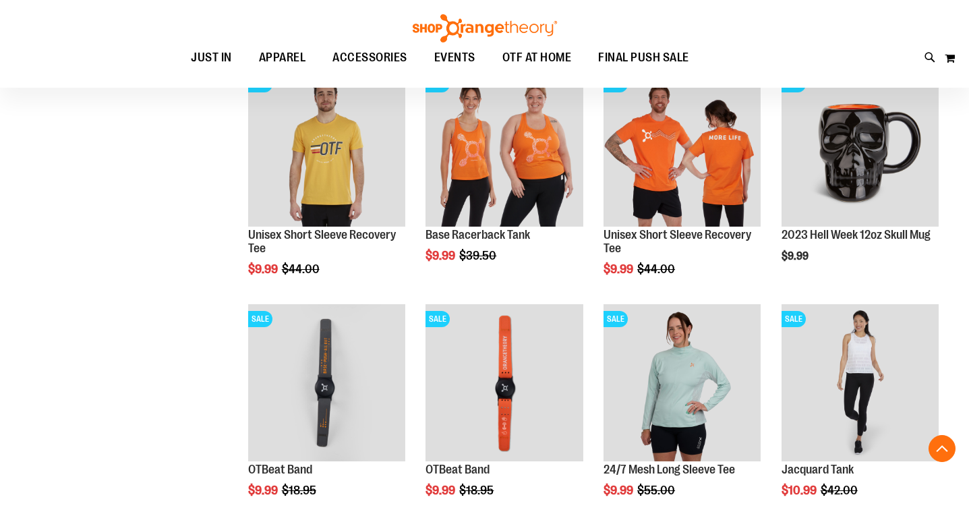
scroll to position [431, 0]
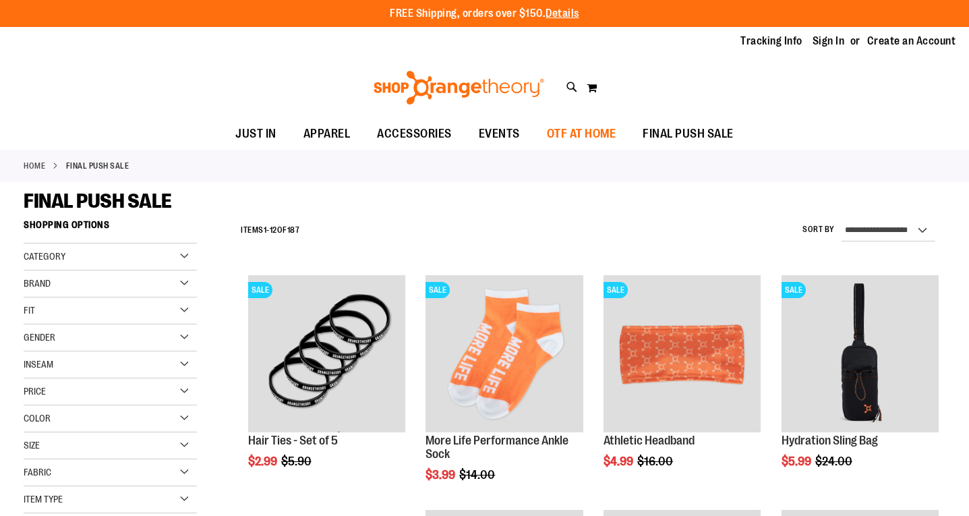
click at [565, 135] on span "OTF AT HOME" at bounding box center [581, 134] width 69 height 30
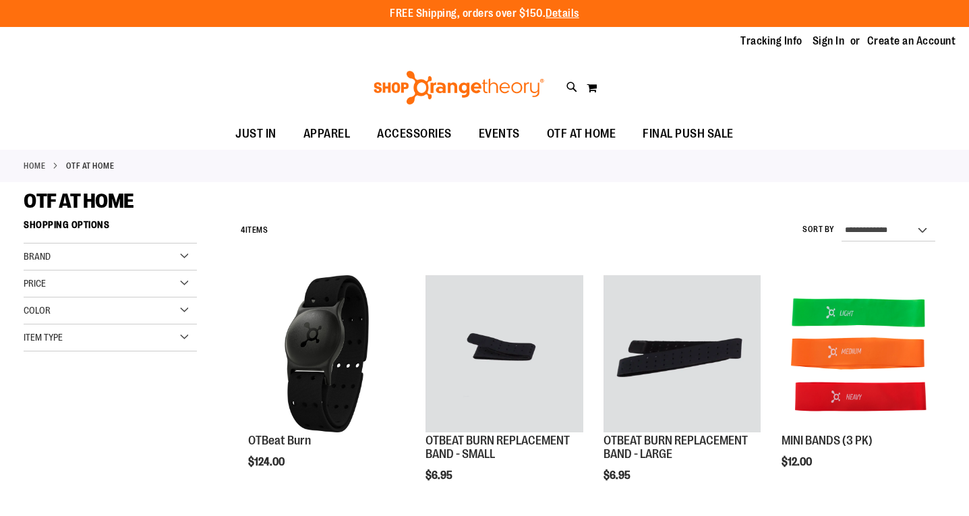
click at [506, 134] on span "EVENTS" at bounding box center [499, 134] width 41 height 30
